Goal: Find specific page/section: Find specific page/section

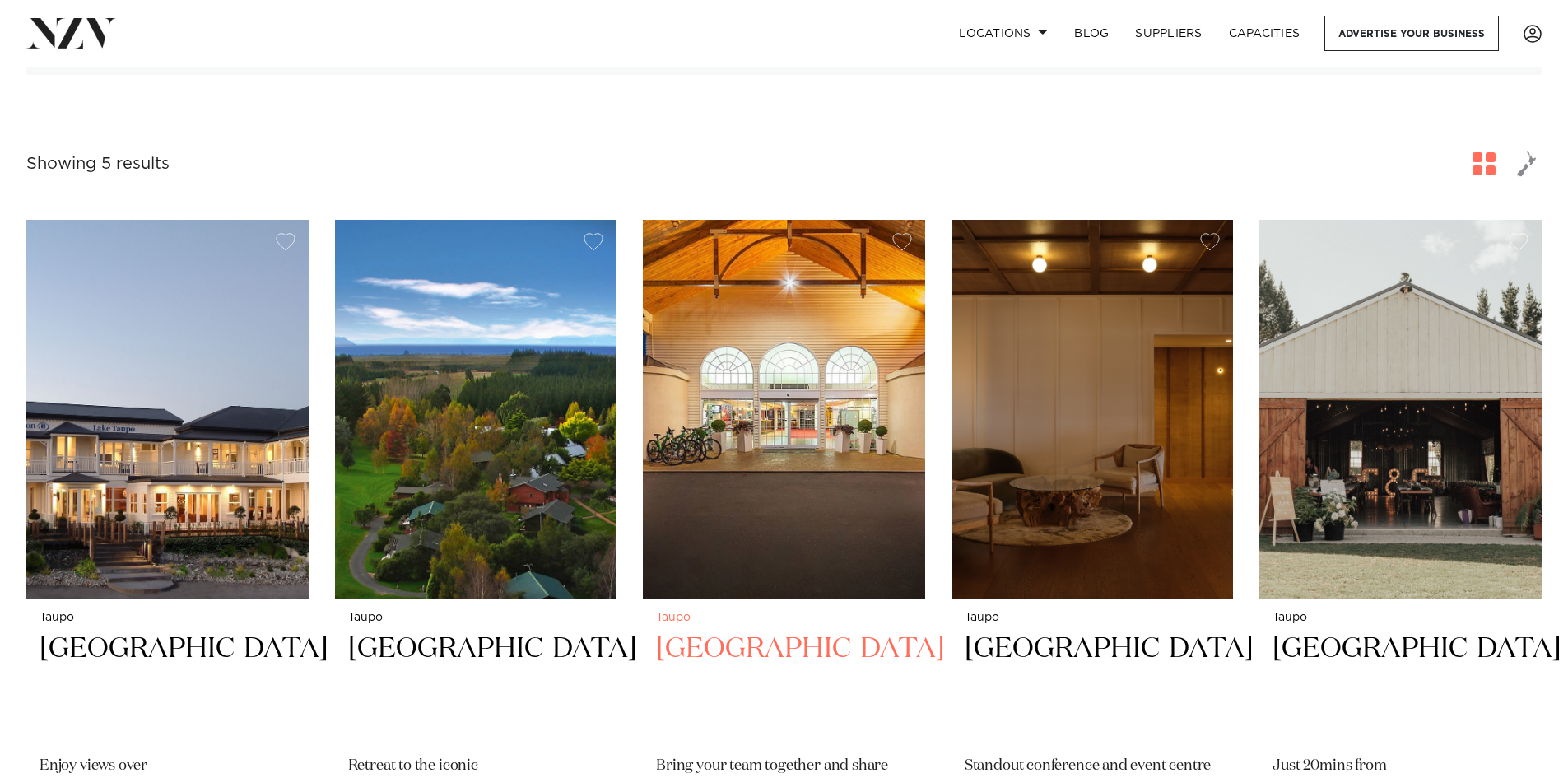
scroll to position [494, 0]
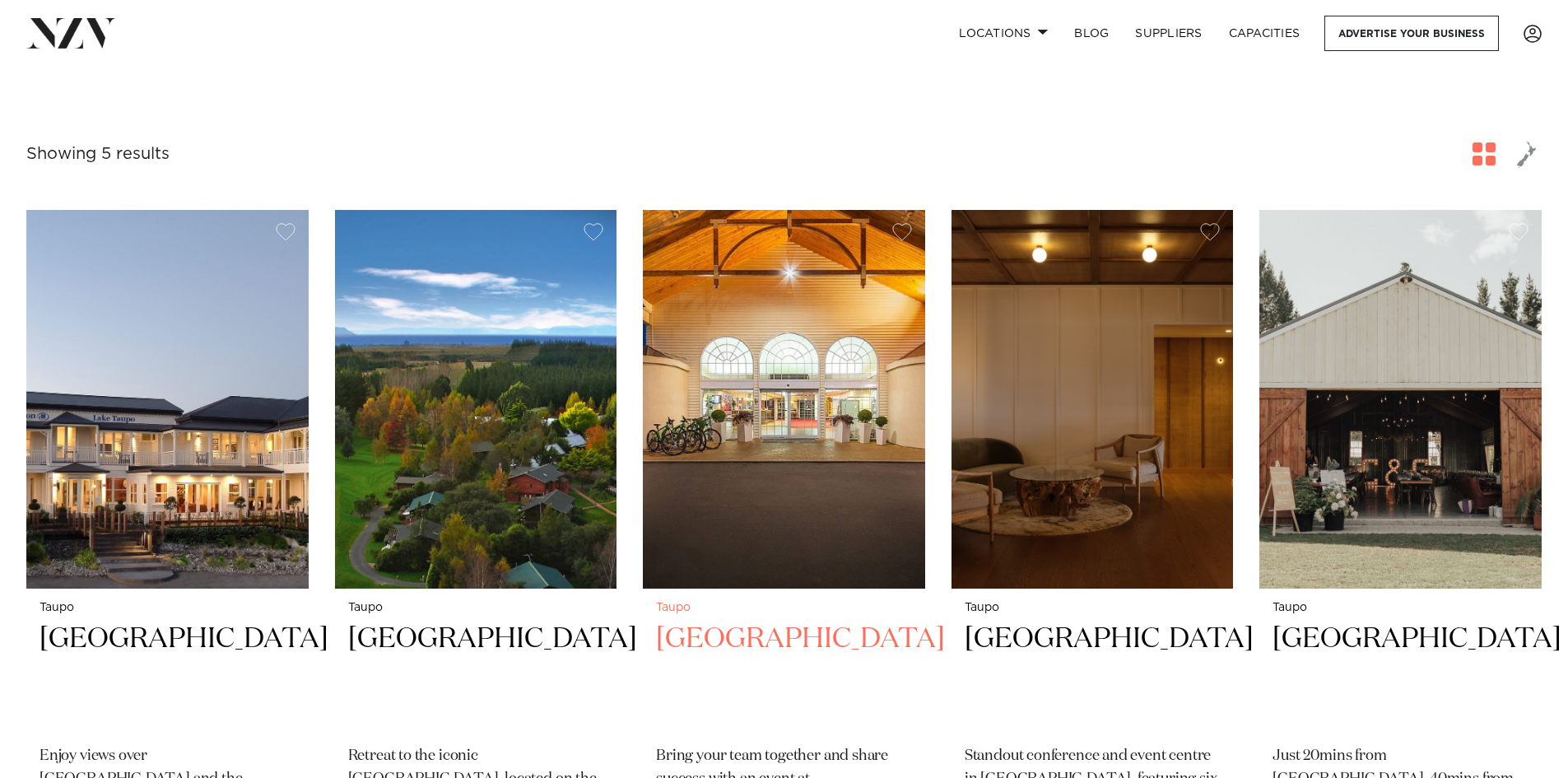
click at [752, 613] on small "Taupo" at bounding box center [784, 608] width 256 height 13
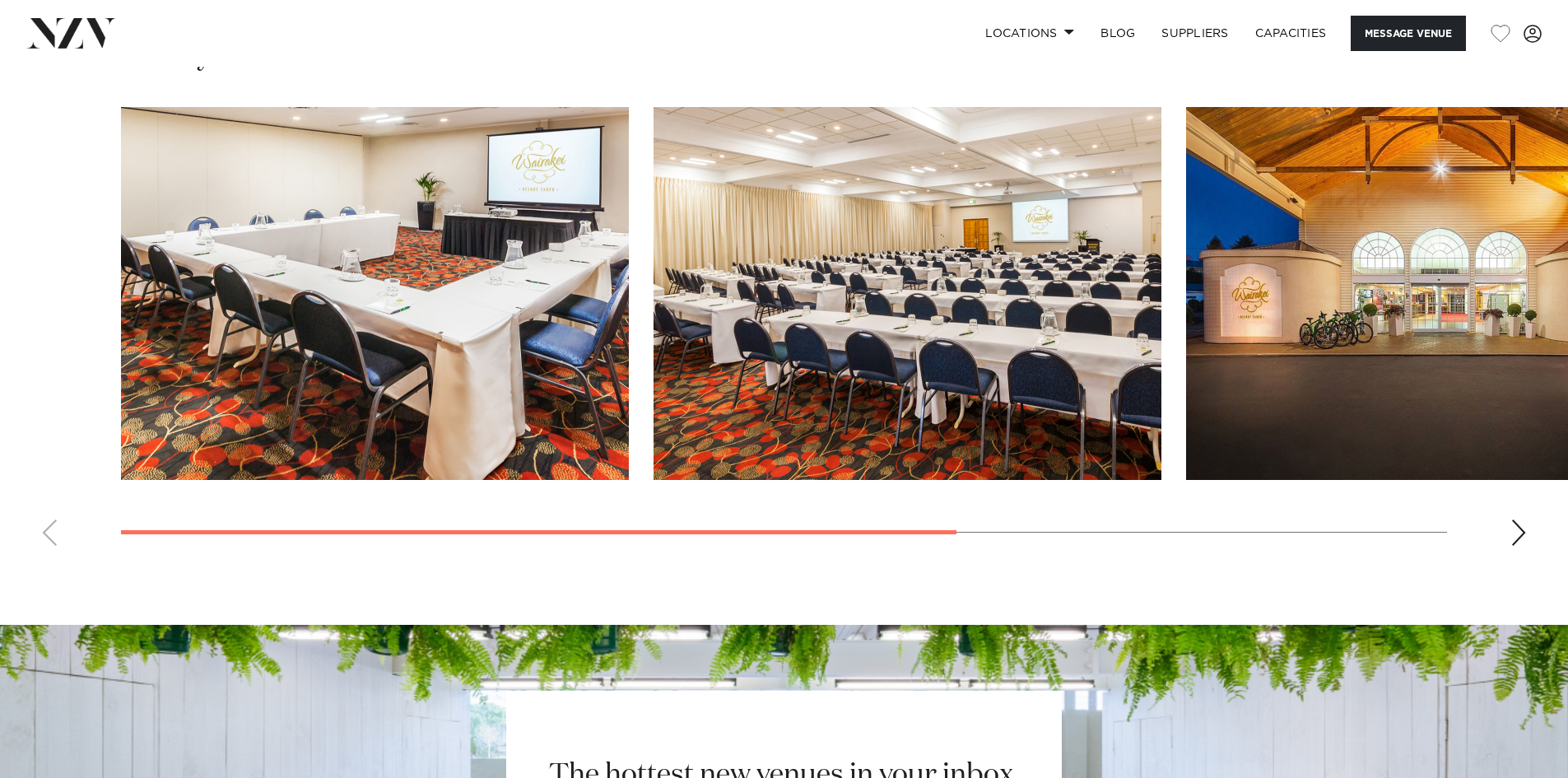
scroll to position [1400, 0]
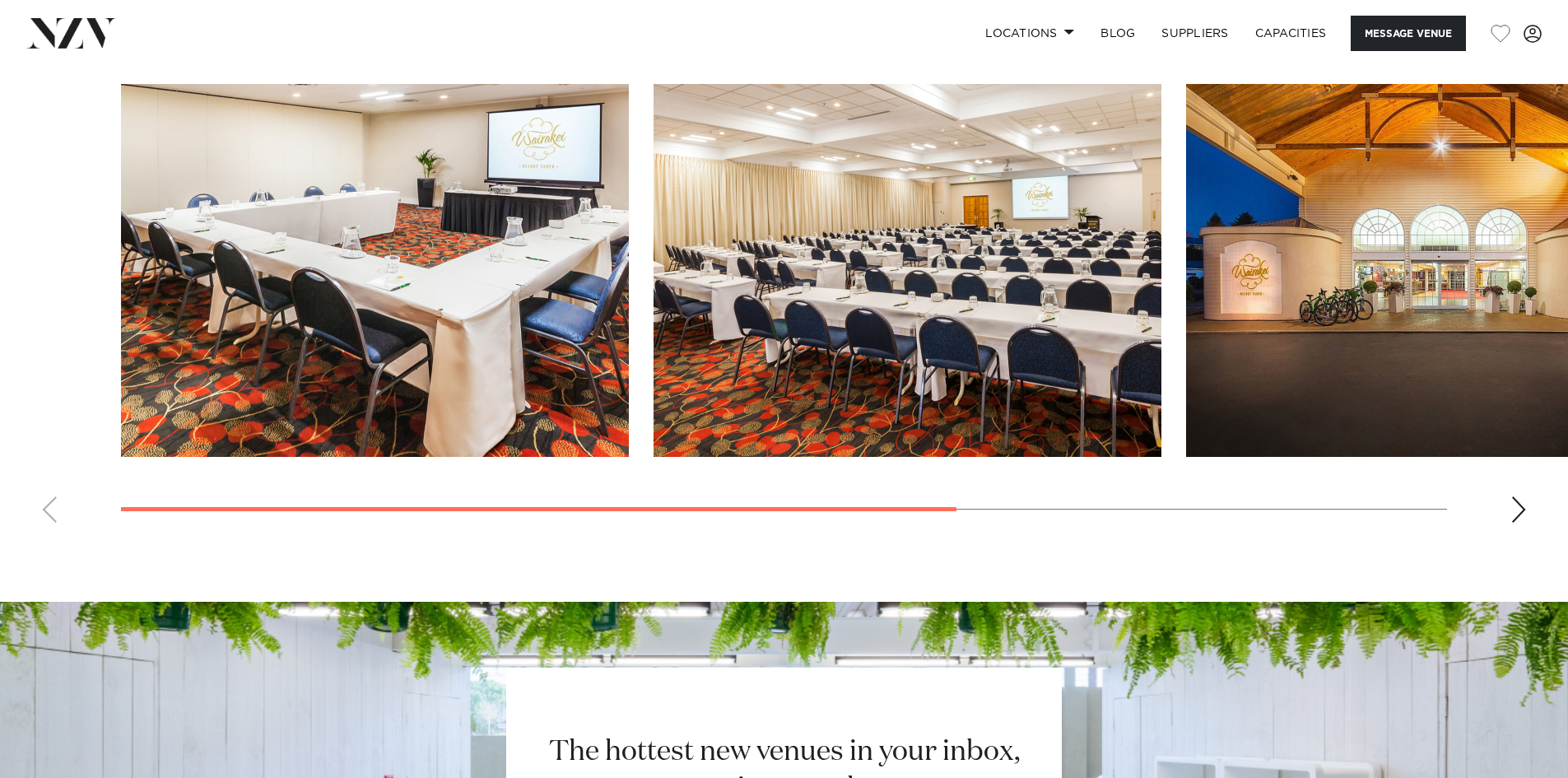
click at [1520, 501] on div "Next slide" at bounding box center [1518, 509] width 17 height 27
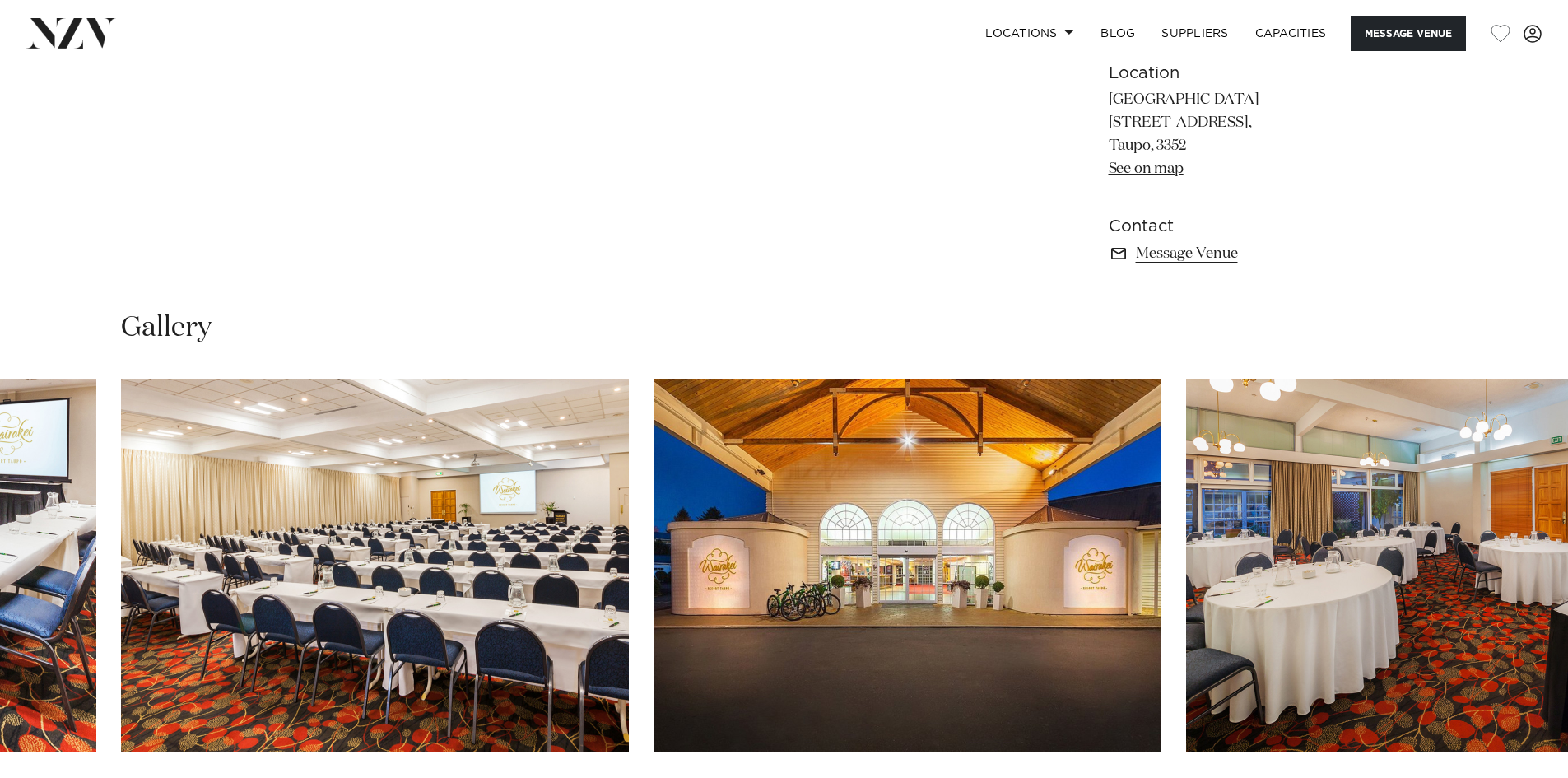
scroll to position [828, 0]
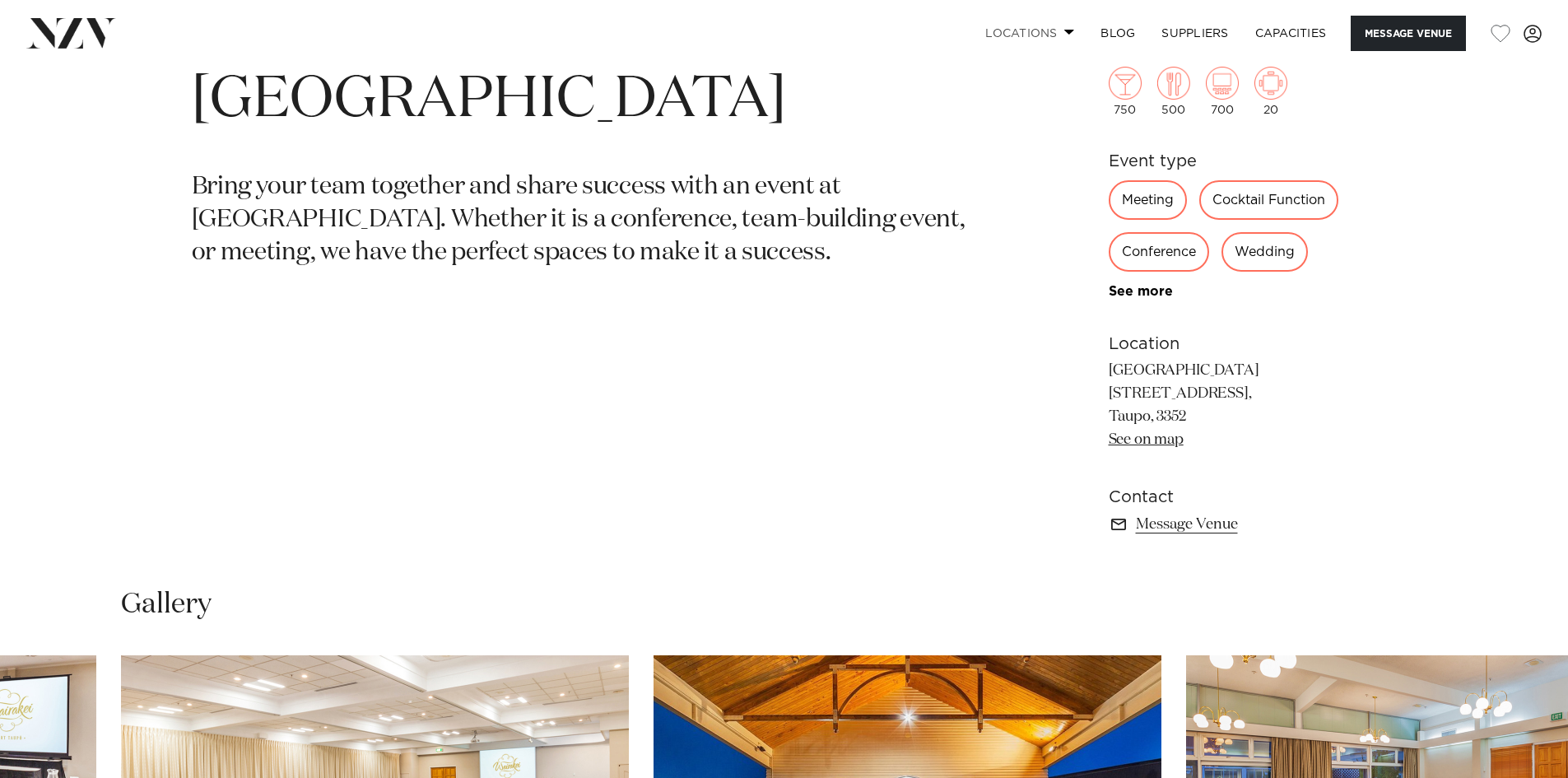
click at [1049, 33] on link "Locations" at bounding box center [1029, 34] width 115 height 36
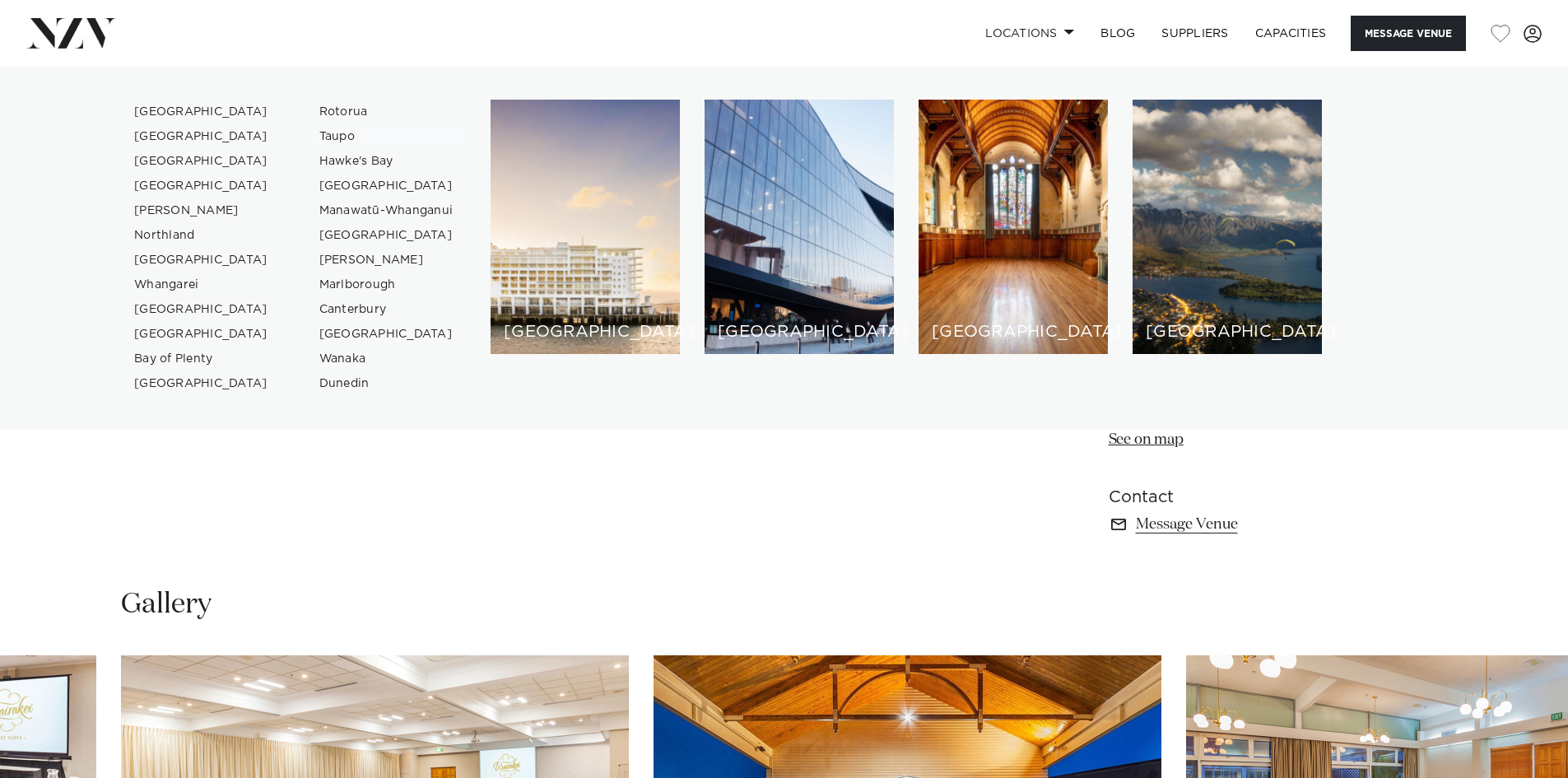
click at [330, 132] on link "Taupo" at bounding box center [386, 136] width 161 height 25
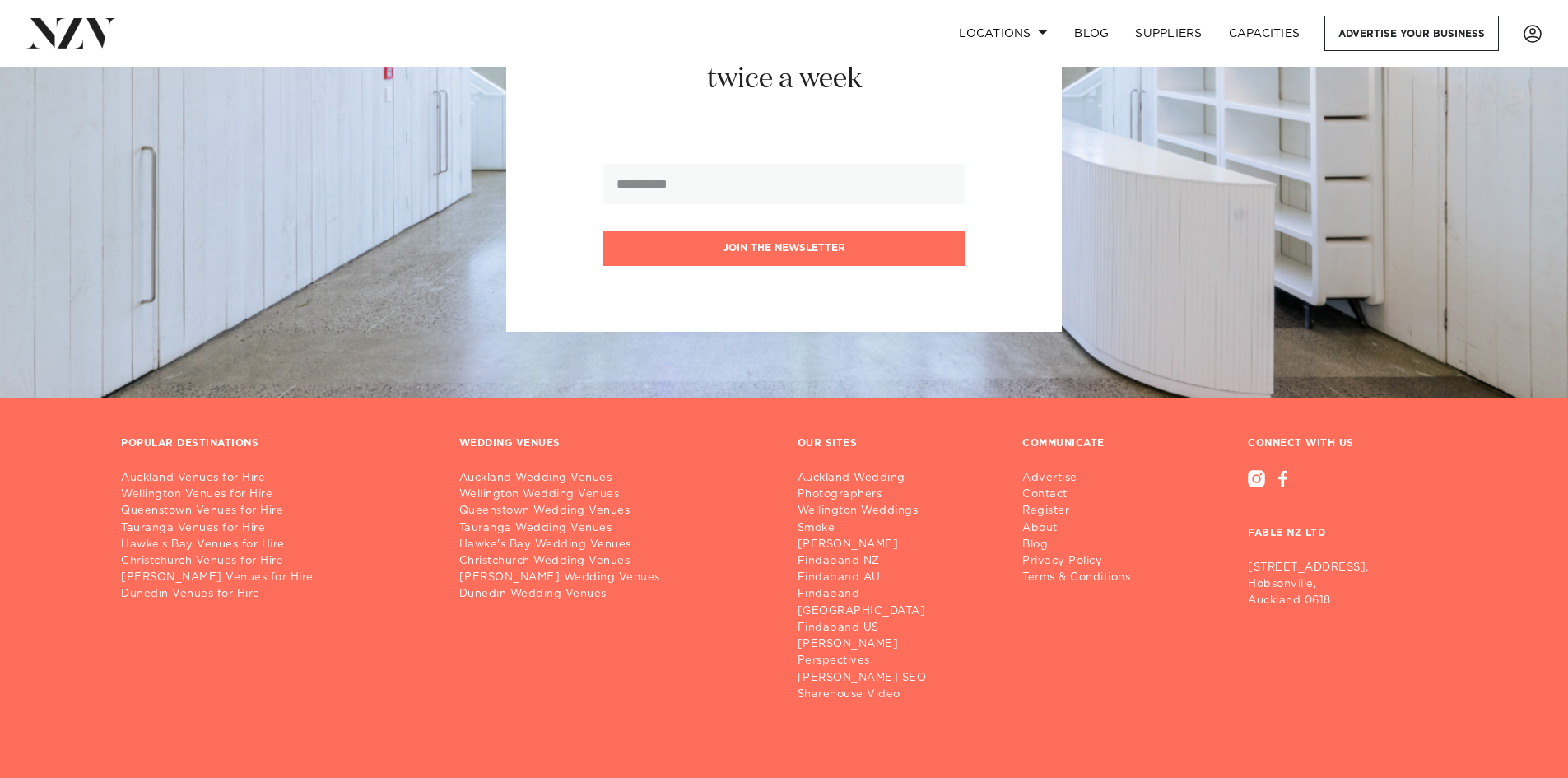
scroll to position [1698, 0]
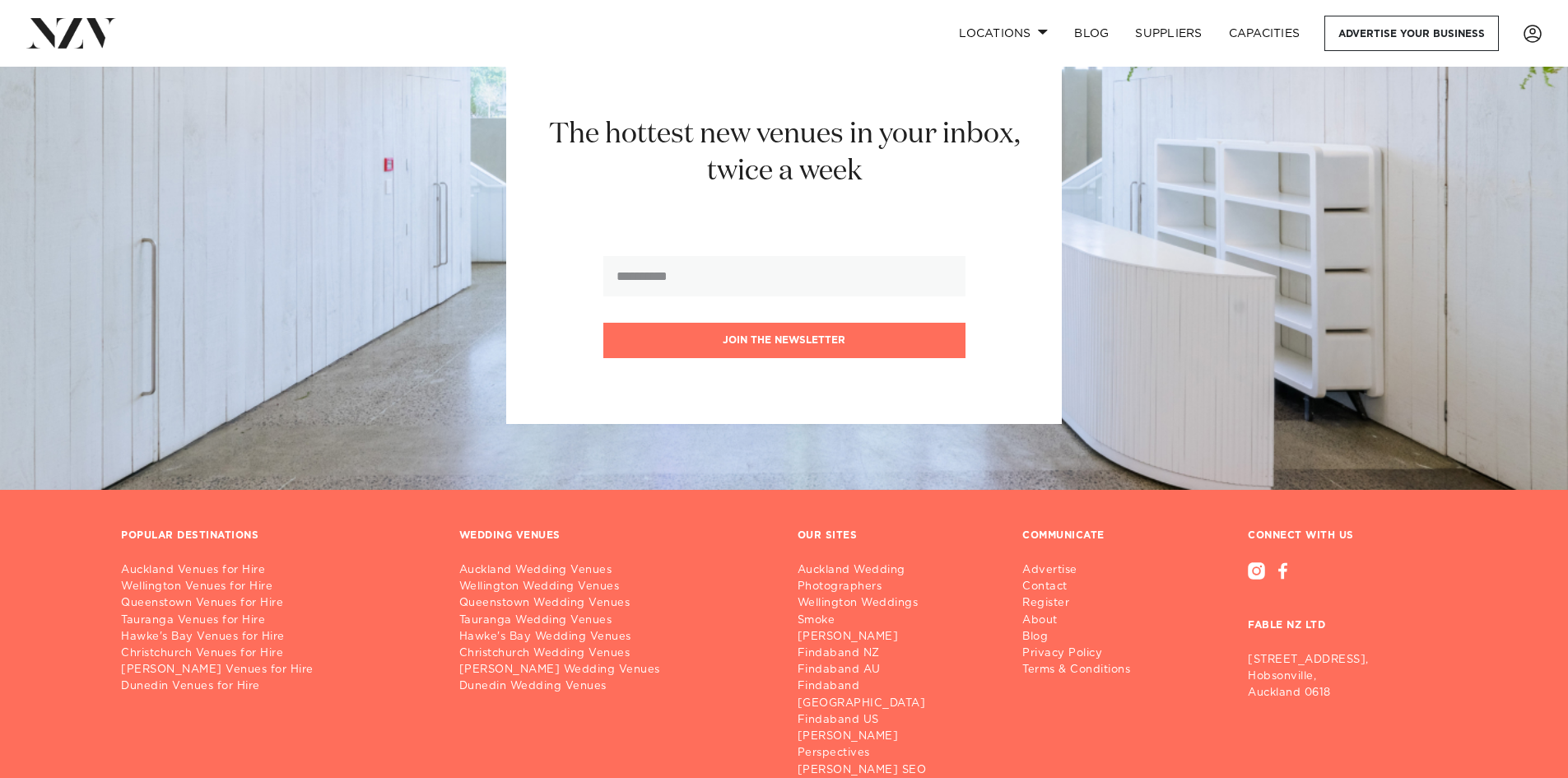
scroll to position [1672, 0]
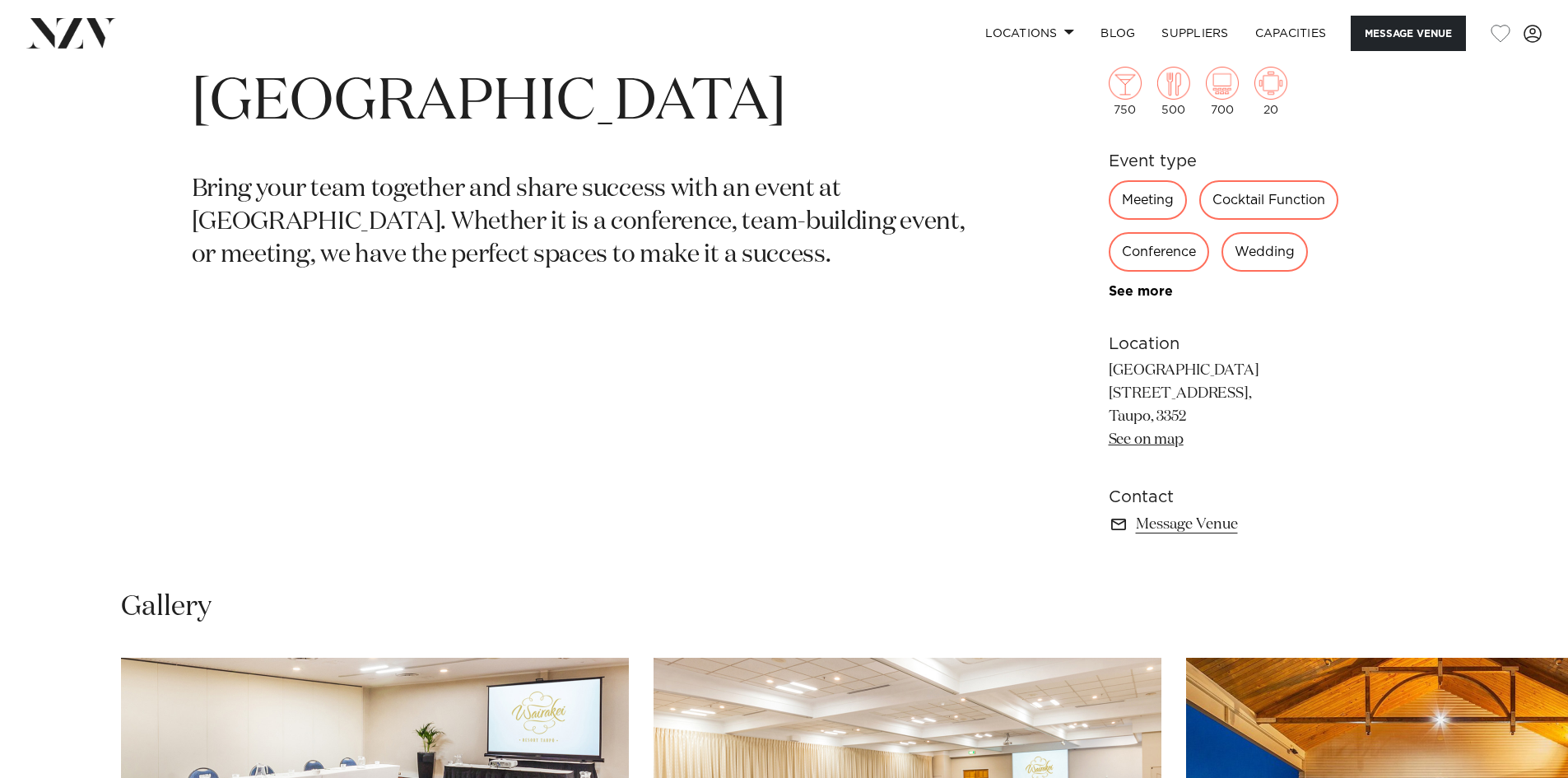
scroll to position [828, 0]
